Goal: Task Accomplishment & Management: Manage account settings

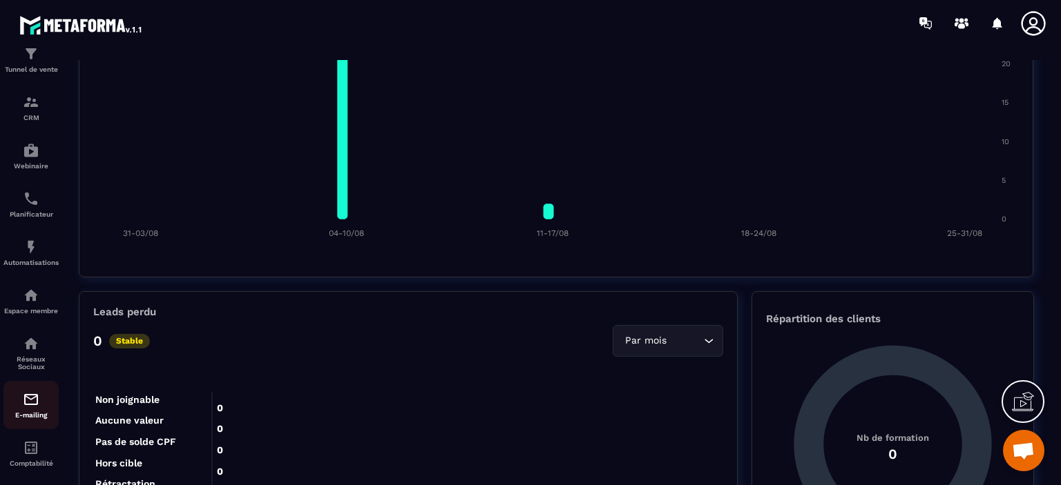
scroll to position [141, 0]
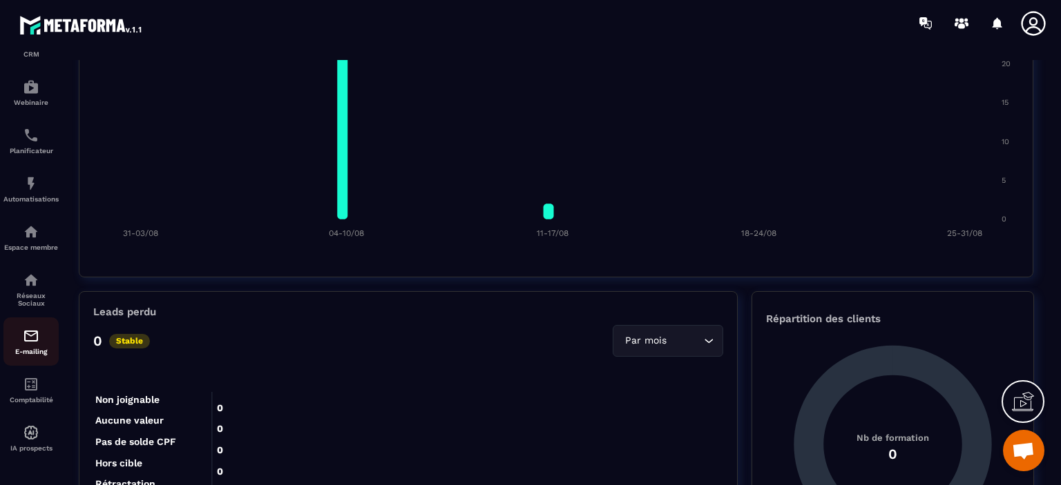
click at [35, 335] on img at bounding box center [31, 336] width 17 height 17
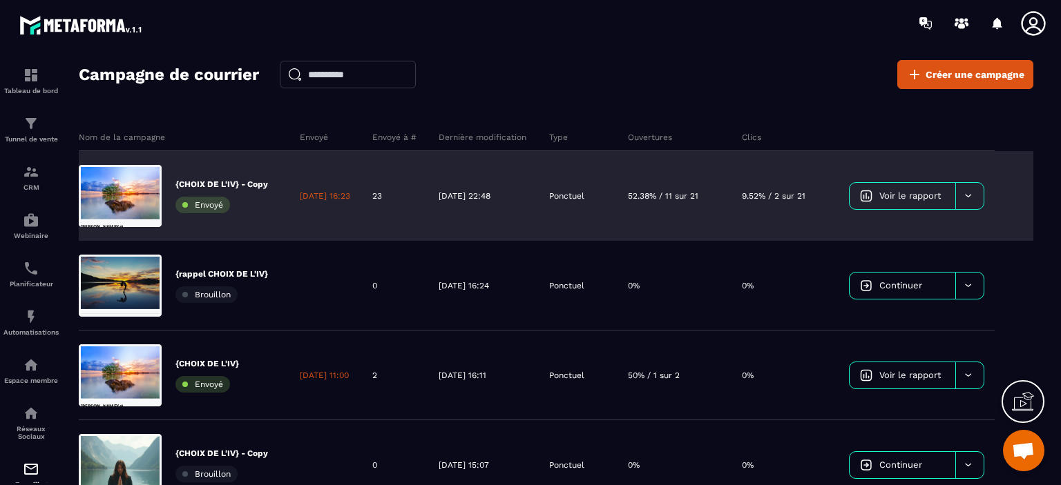
scroll to position [0, 0]
click at [902, 202] on link "Voir le rapport" at bounding box center [902, 196] width 106 height 26
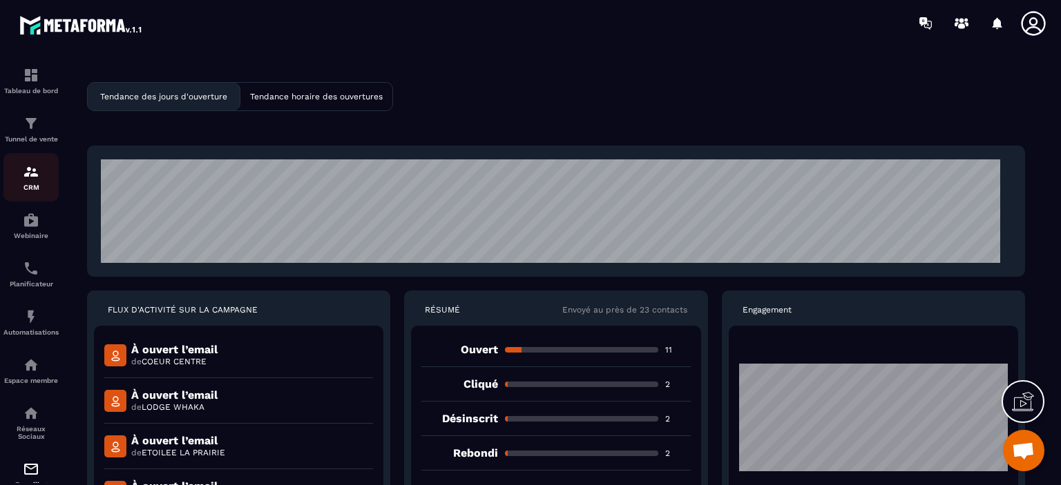
click at [28, 182] on div "CRM" at bounding box center [30, 178] width 55 height 28
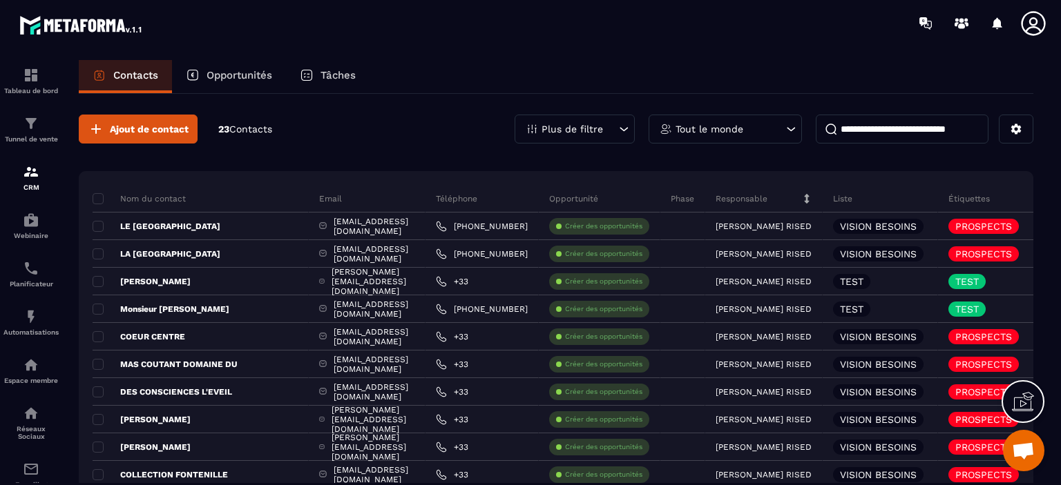
scroll to position [69, 0]
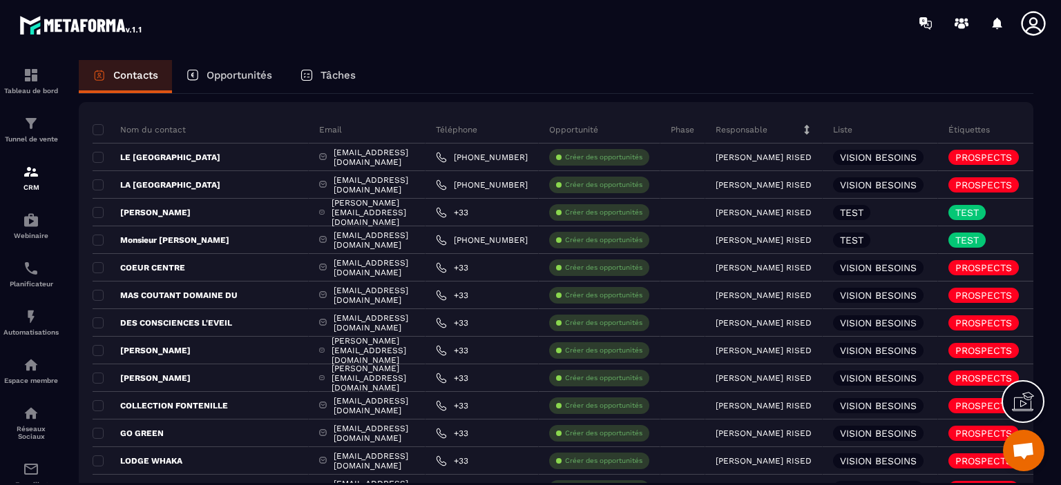
click at [101, 77] on icon at bounding box center [98, 77] width 3 height 1
click at [833, 126] on p "Liste" at bounding box center [842, 129] width 19 height 11
click at [218, 80] on p "Opportunités" at bounding box center [239, 75] width 66 height 12
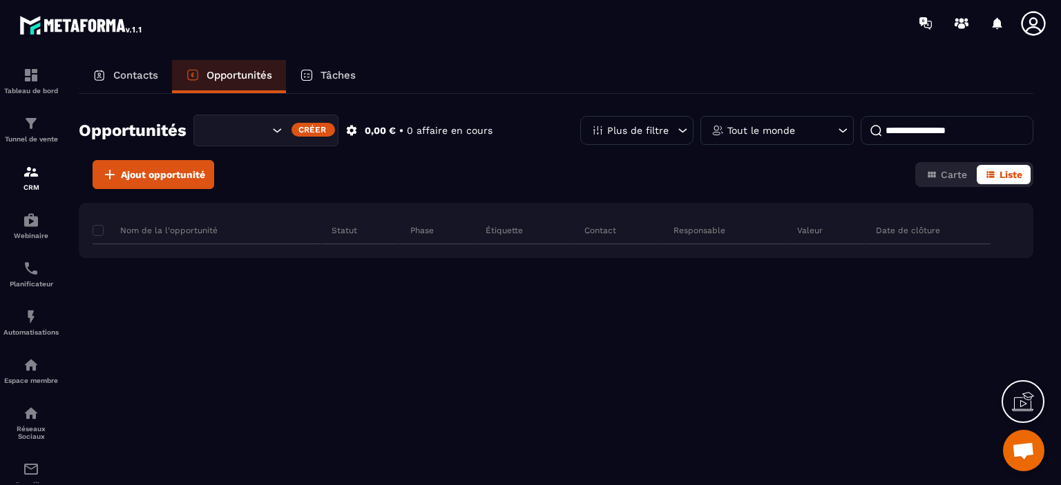
click at [122, 71] on p "Contacts" at bounding box center [135, 75] width 45 height 12
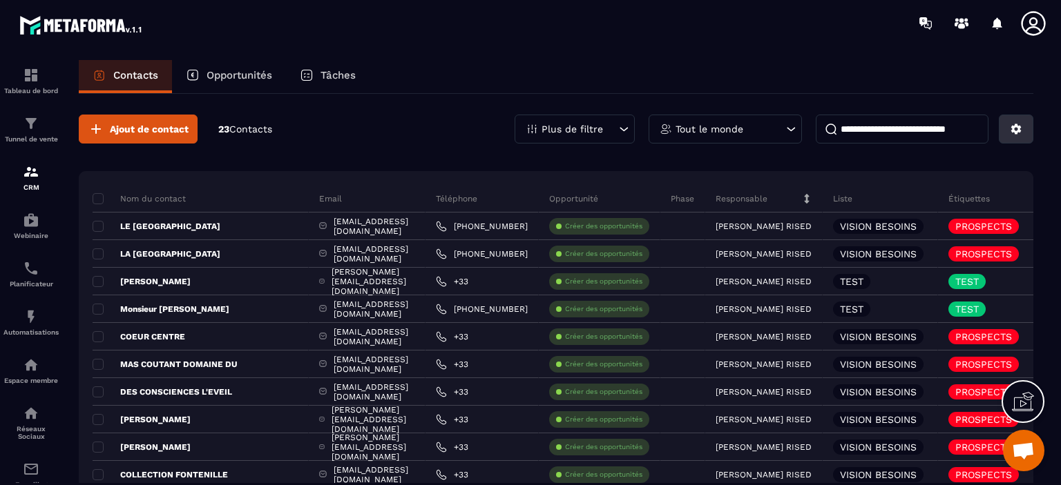
click at [1022, 129] on button at bounding box center [1016, 129] width 35 height 29
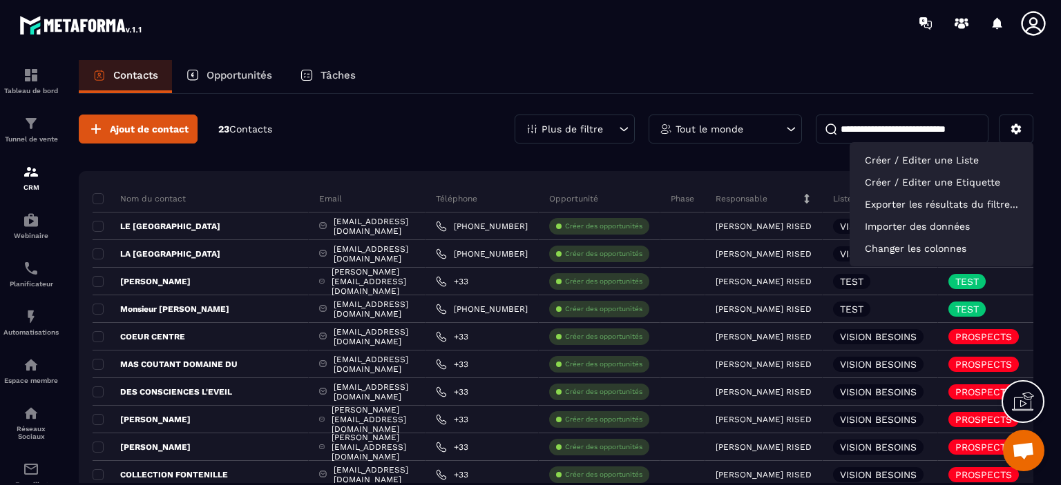
click at [617, 129] on icon at bounding box center [624, 129] width 14 height 14
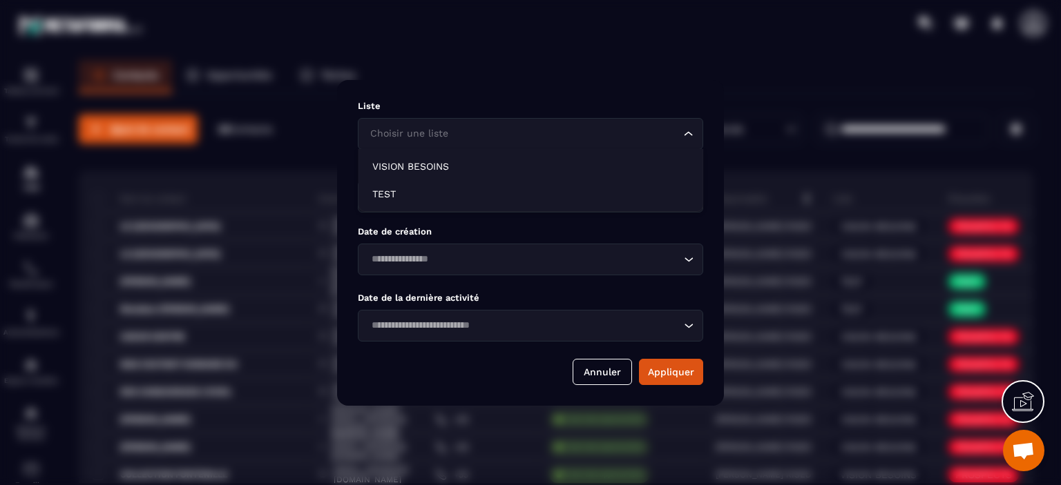
click at [689, 132] on icon "Search for option" at bounding box center [689, 134] width 14 height 14
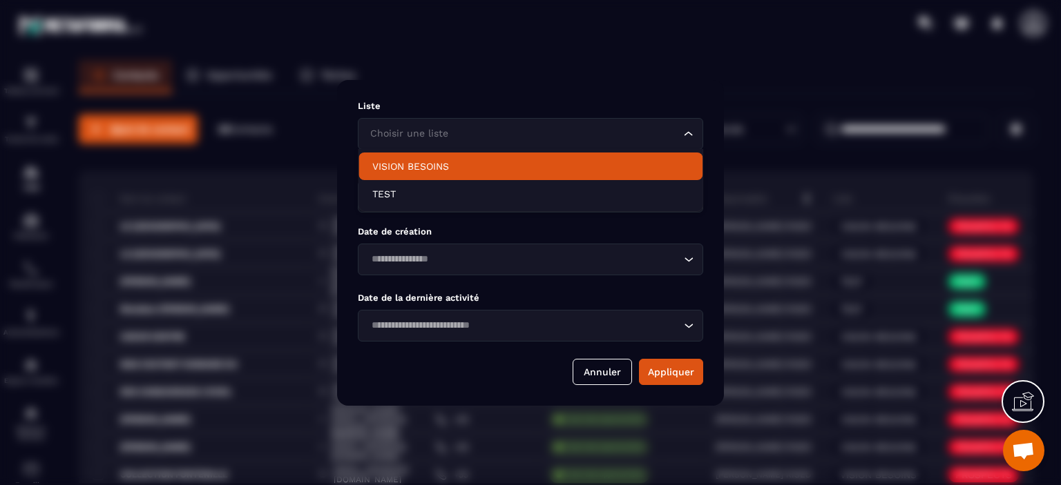
click at [417, 160] on p "VISION BESOINS" at bounding box center [530, 167] width 316 height 14
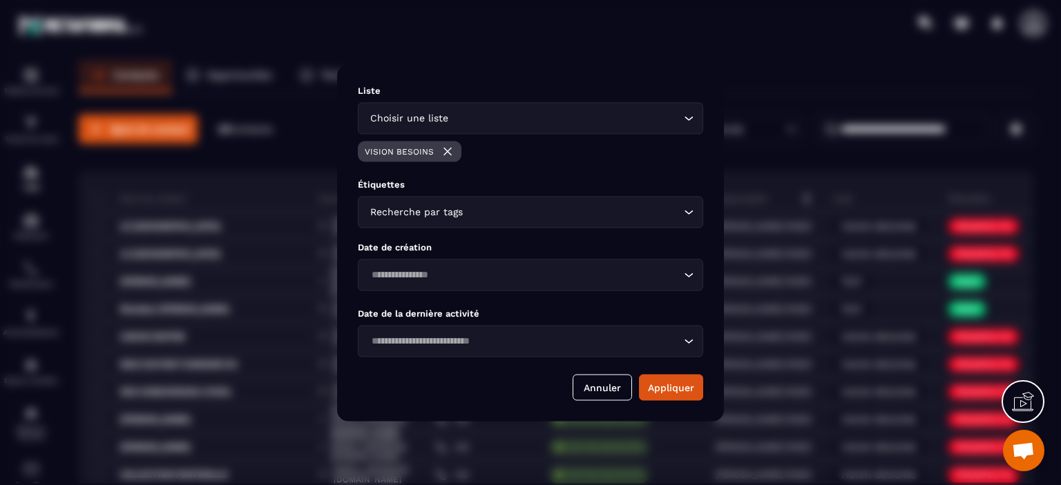
click at [691, 218] on icon "Search for option" at bounding box center [689, 212] width 14 height 14
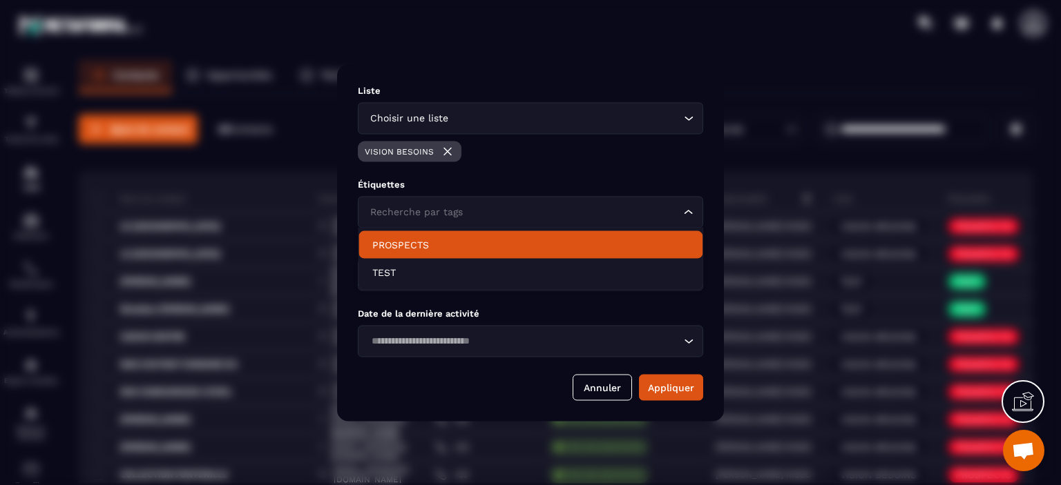
click at [580, 254] on li "PROSPECTS" at bounding box center [530, 245] width 344 height 28
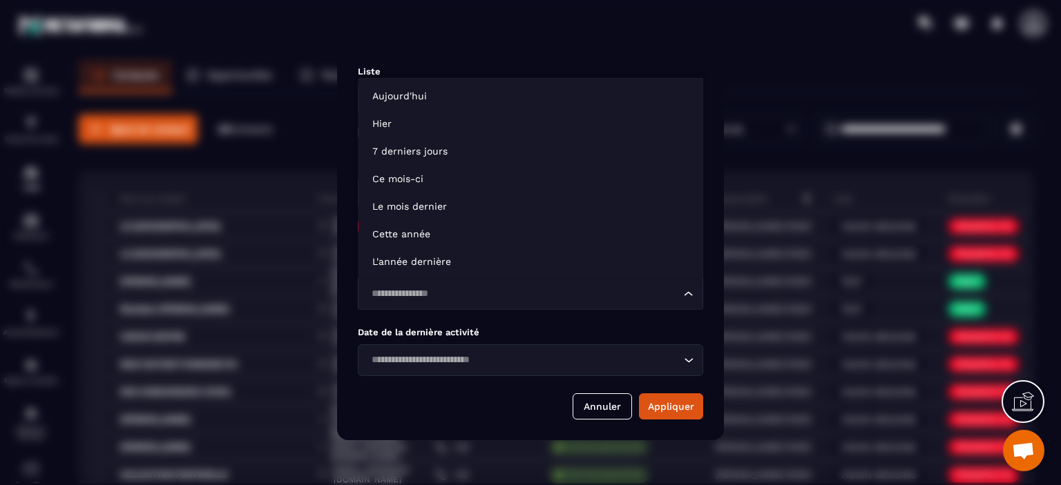
click at [695, 296] on icon "Search for option" at bounding box center [689, 294] width 14 height 14
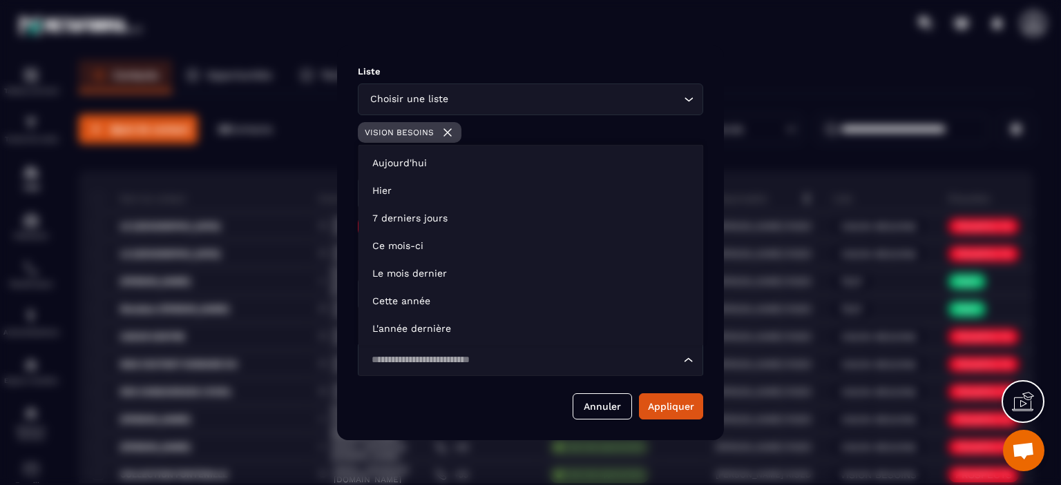
click at [689, 360] on icon "Search for option" at bounding box center [689, 361] width 14 height 14
click at [689, 360] on icon "Search for option" at bounding box center [688, 360] width 8 height 4
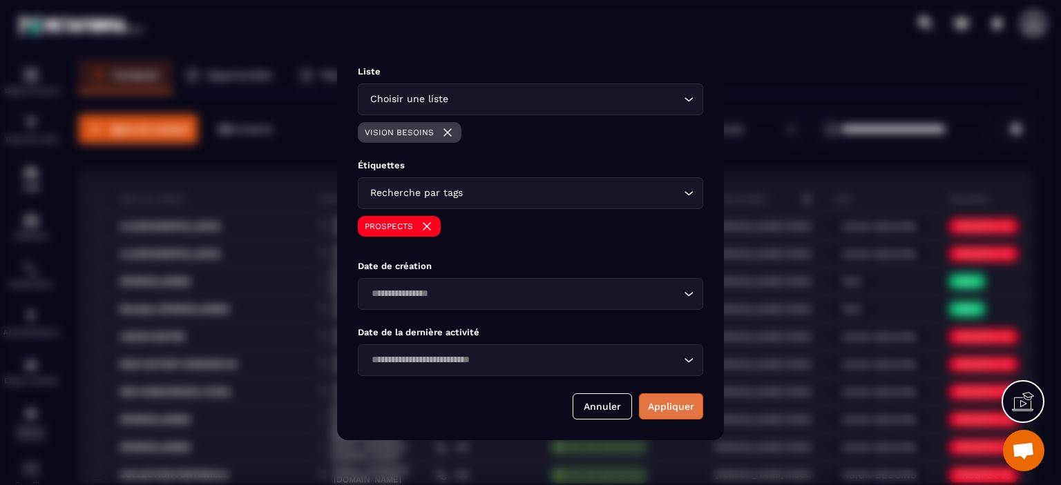
click at [682, 409] on button "Appliquer" at bounding box center [671, 407] width 64 height 26
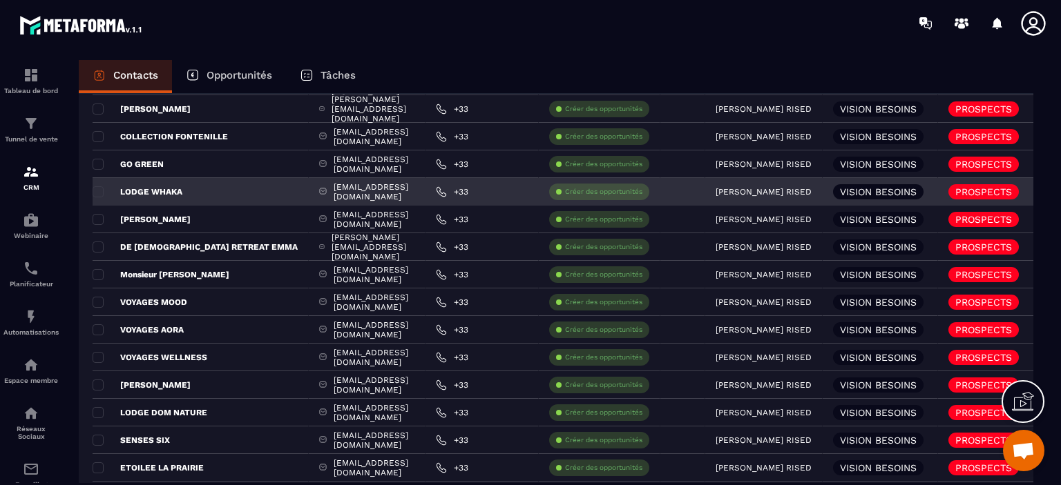
scroll to position [472, 0]
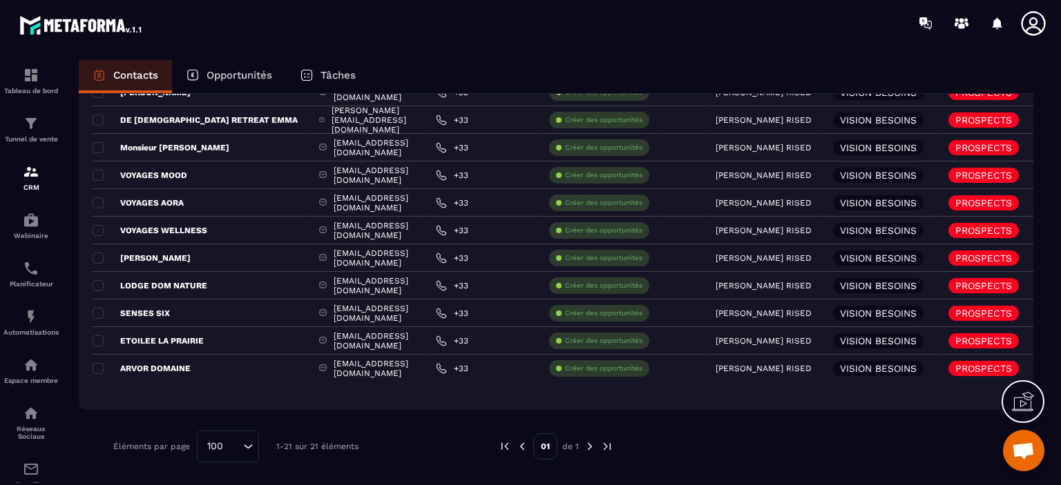
click at [591, 445] on img at bounding box center [590, 447] width 12 height 12
click at [588, 447] on img at bounding box center [590, 447] width 12 height 12
